Goal: Task Accomplishment & Management: Use online tool/utility

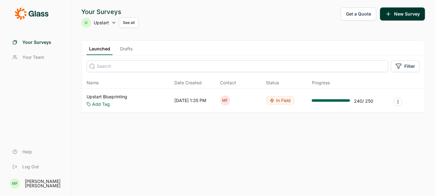
click at [124, 95] on link "Upstart Blueprinting" at bounding box center [107, 96] width 41 height 6
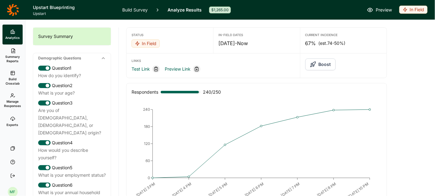
click at [11, 57] on span "Summary Reports" at bounding box center [12, 58] width 15 height 9
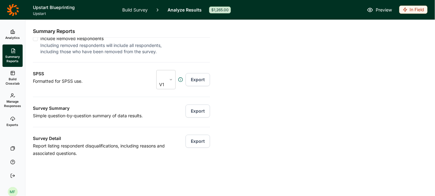
scroll to position [80, 0]
click at [198, 107] on button "Export" at bounding box center [198, 110] width 25 height 13
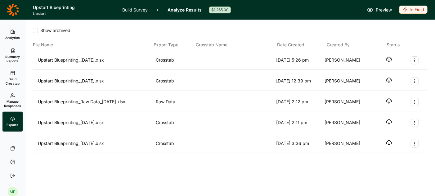
click at [388, 59] on icon "button" at bounding box center [389, 59] width 6 height 6
